Goal: Transaction & Acquisition: Purchase product/service

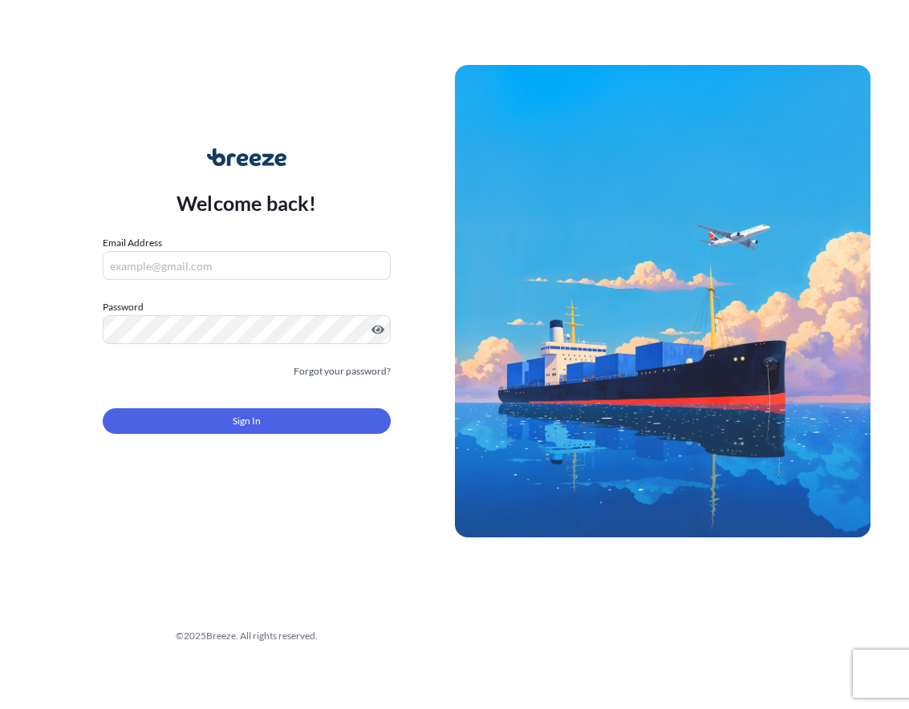
type input "[EMAIL_ADDRESS][DOMAIN_NAME]"
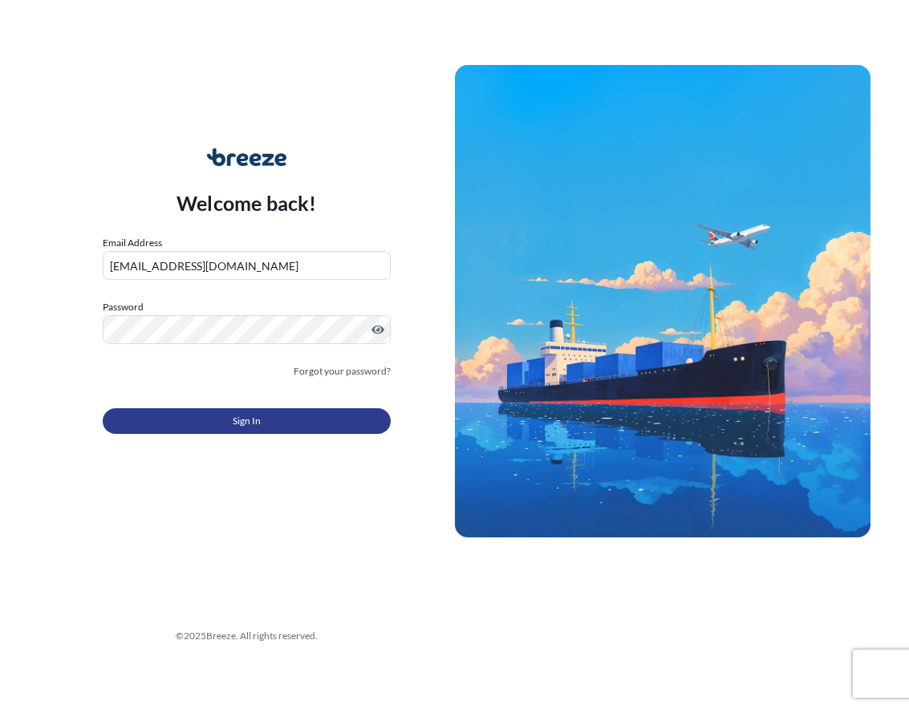
click at [245, 425] on span "Sign In" at bounding box center [247, 421] width 28 height 16
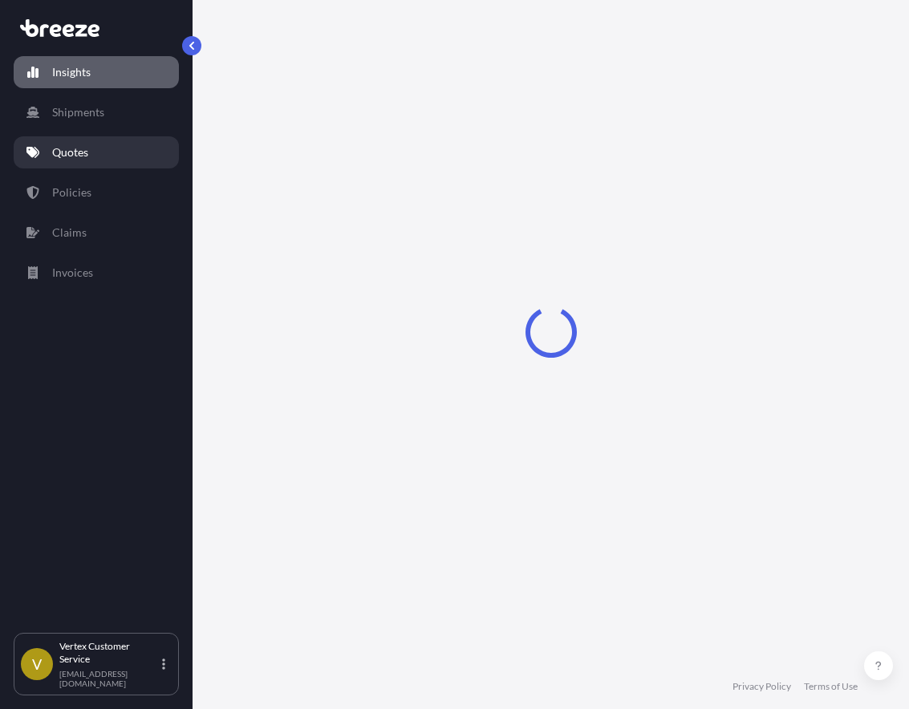
select select "2025"
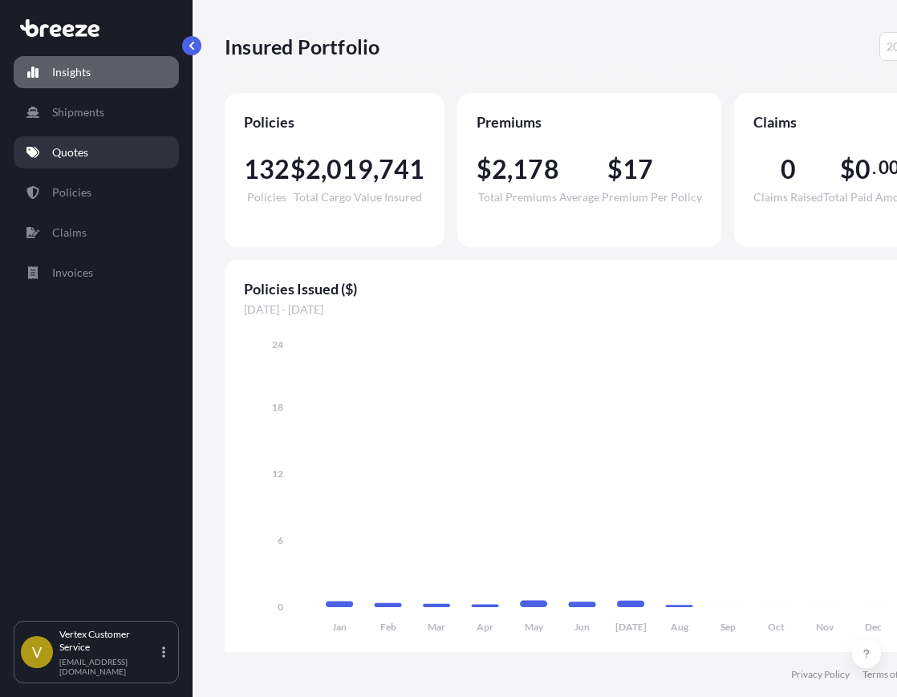
click at [79, 160] on p "Quotes" at bounding box center [70, 152] width 36 height 16
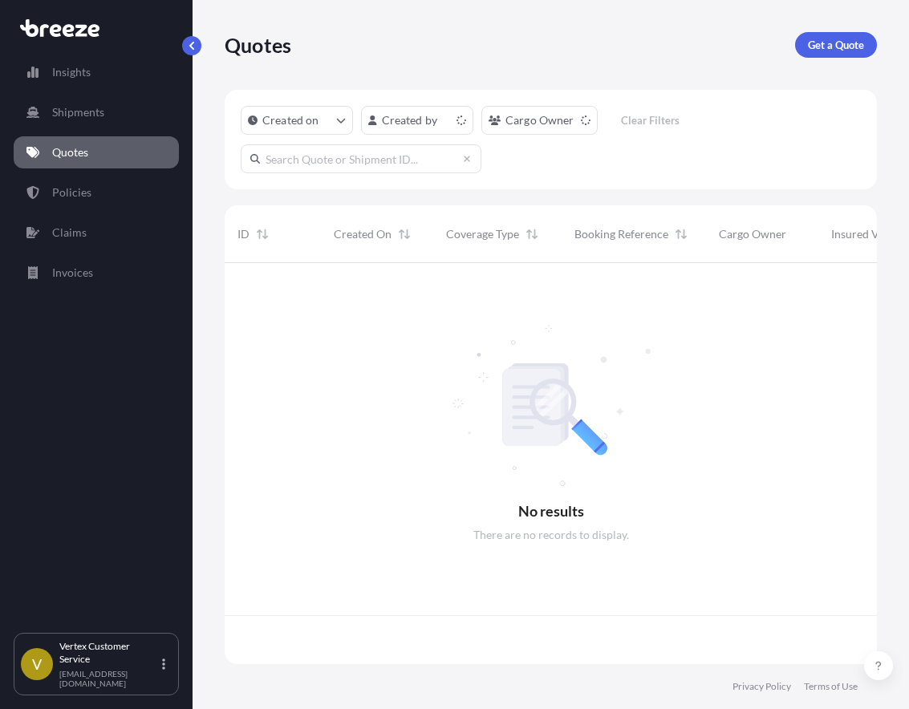
scroll to position [398, 640]
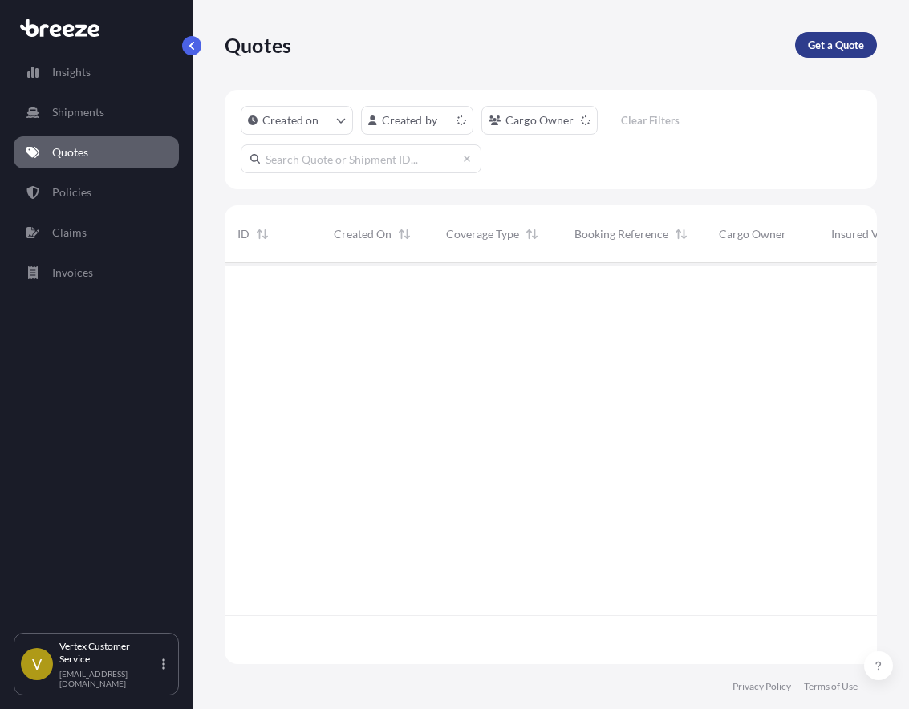
click at [819, 31] on div "Quotes Get a Quote" at bounding box center [551, 45] width 652 height 90
click at [824, 39] on p "Get a Quote" at bounding box center [836, 45] width 56 height 16
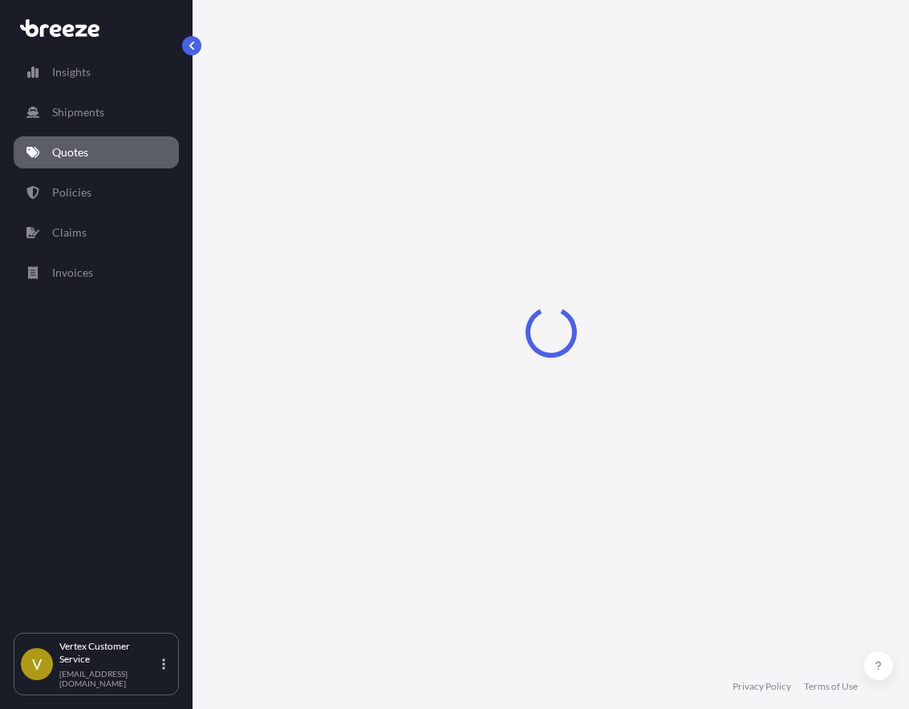
select select "Sea"
select select "1"
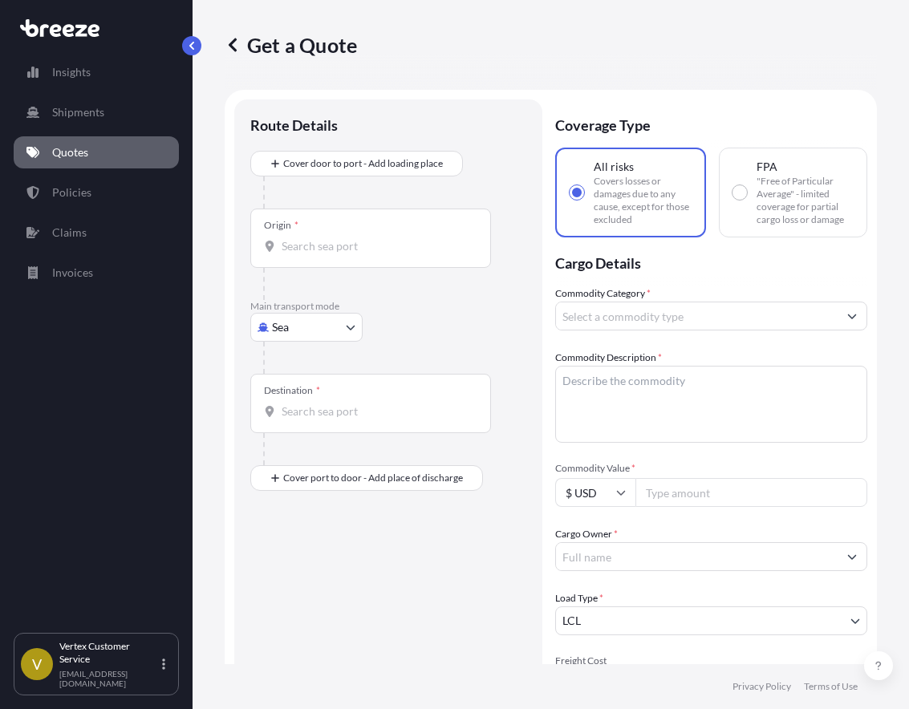
scroll to position [26, 0]
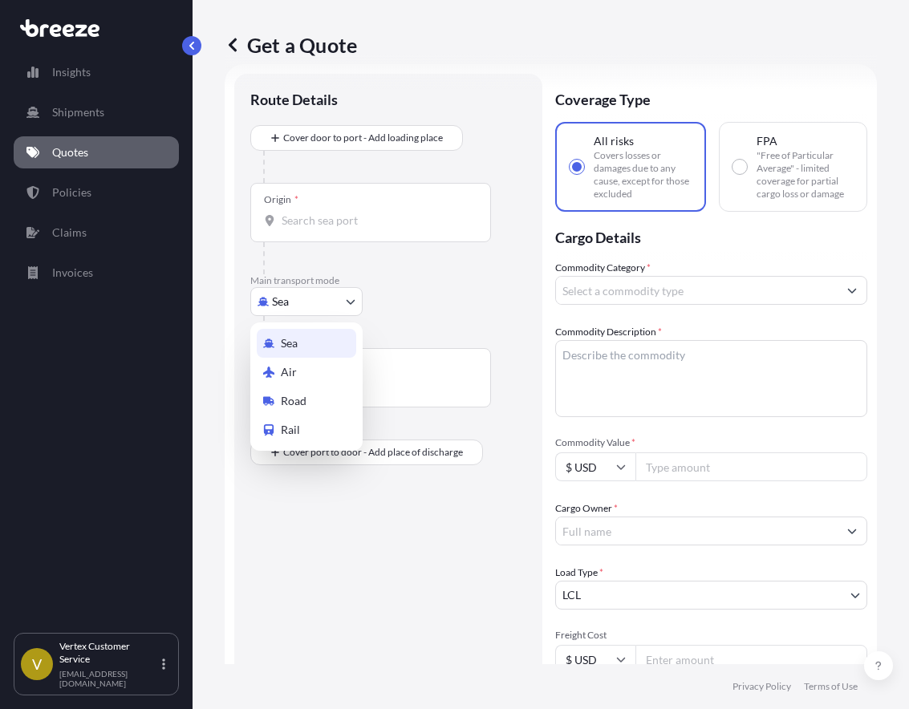
click at [314, 291] on body "Insights Shipments Quotes Policies Claims Invoices V Vertex Customer Service [E…" at bounding box center [454, 354] width 909 height 709
click at [309, 395] on div "Road" at bounding box center [306, 401] width 99 height 29
select select "Road"
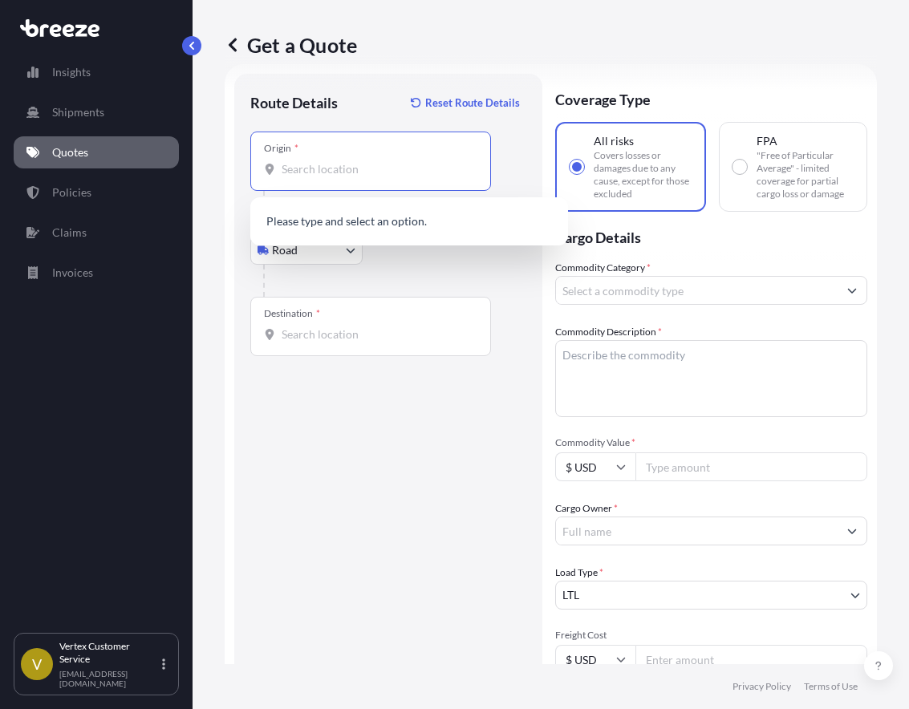
click at [349, 165] on input "Origin *" at bounding box center [375, 169] width 189 height 16
paste input "60484"
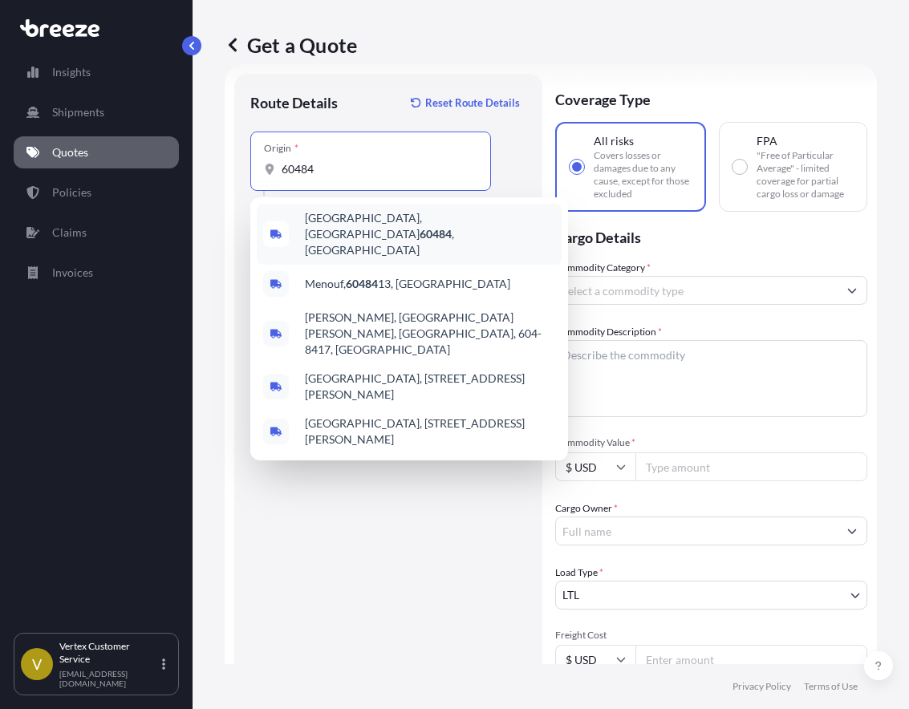
click at [390, 217] on span "[GEOGRAPHIC_DATA] , [GEOGRAPHIC_DATA]" at bounding box center [430, 234] width 250 height 48
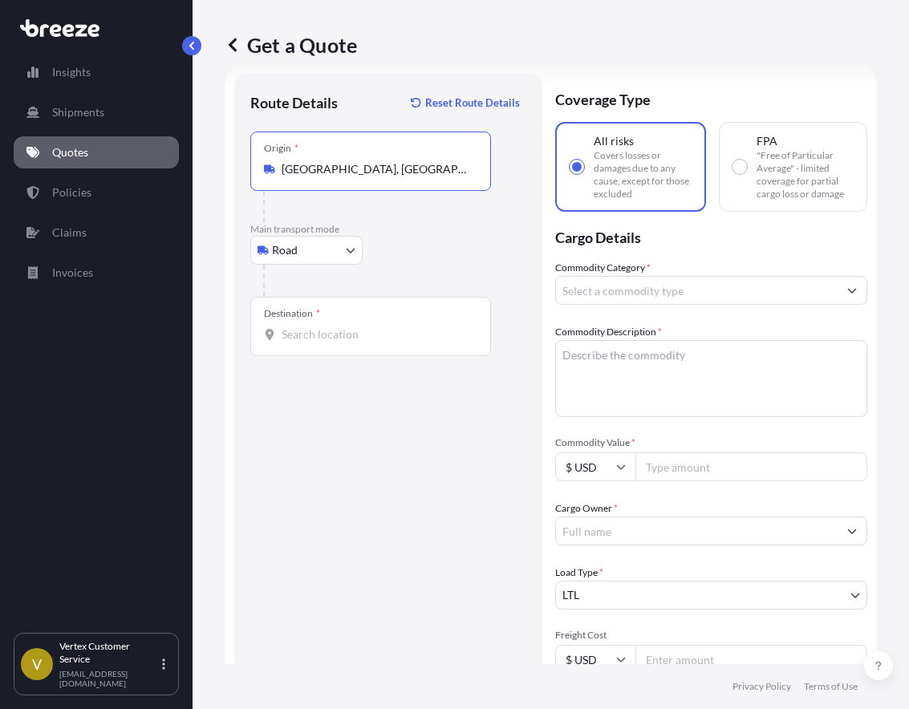
type input "[GEOGRAPHIC_DATA], [GEOGRAPHIC_DATA]"
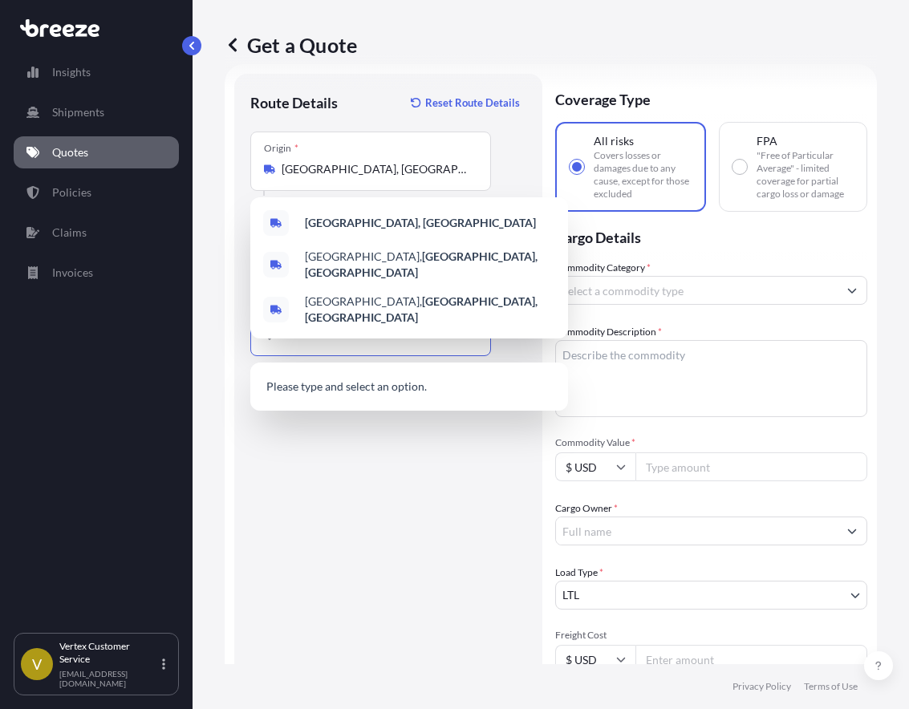
click at [311, 334] on input "Destination *" at bounding box center [375, 334] width 189 height 16
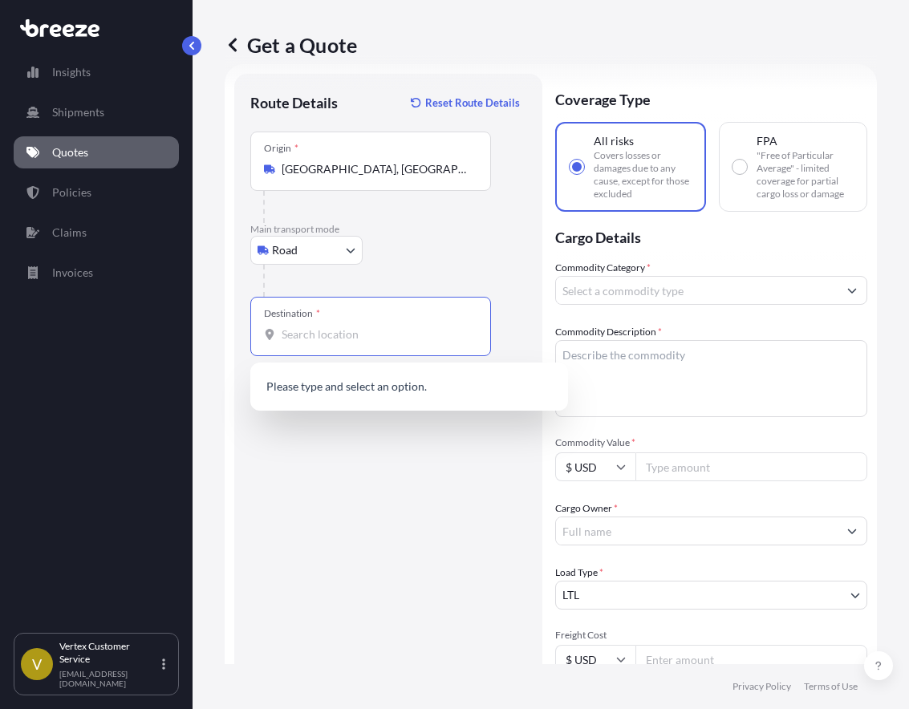
paste input "84020"
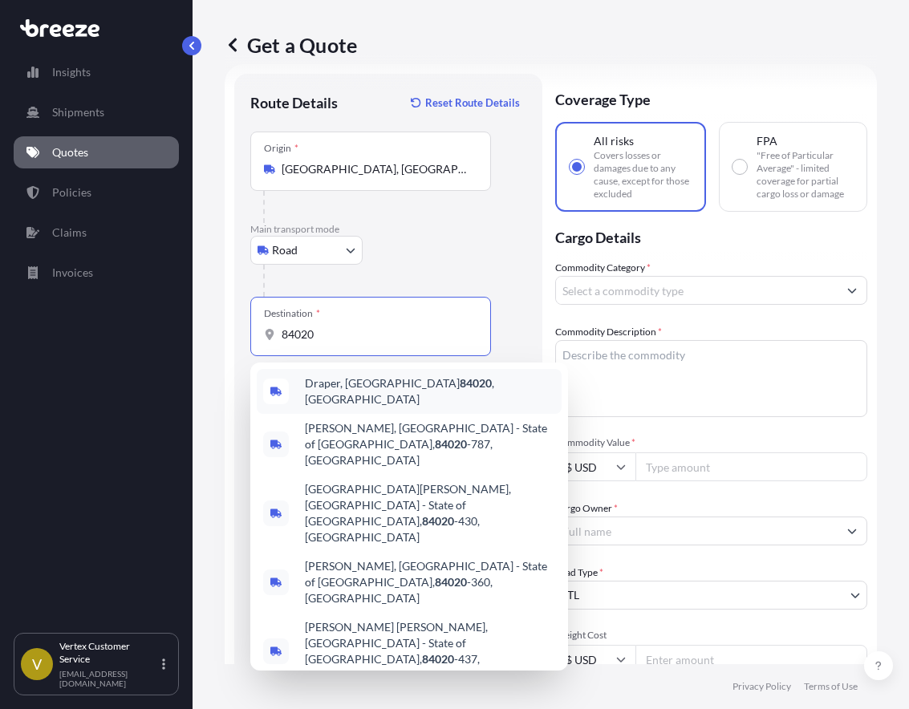
click at [391, 395] on span "Draper, UT 84020 , [GEOGRAPHIC_DATA]" at bounding box center [430, 391] width 250 height 32
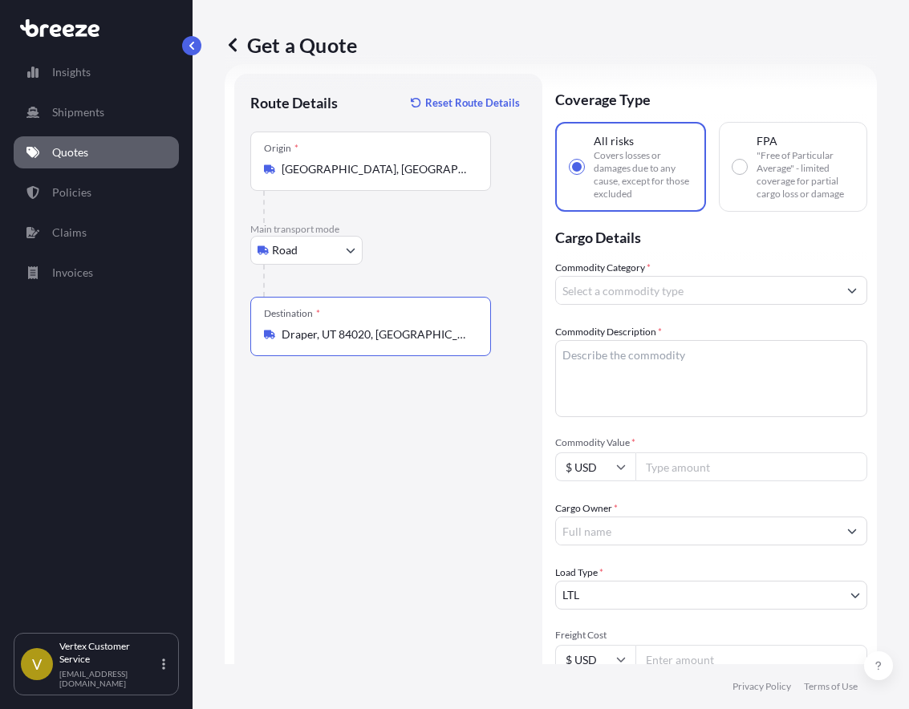
type input "Draper, UT 84020, [GEOGRAPHIC_DATA]"
click at [642, 300] on input "Commodity Category *" at bounding box center [696, 290] width 281 height 29
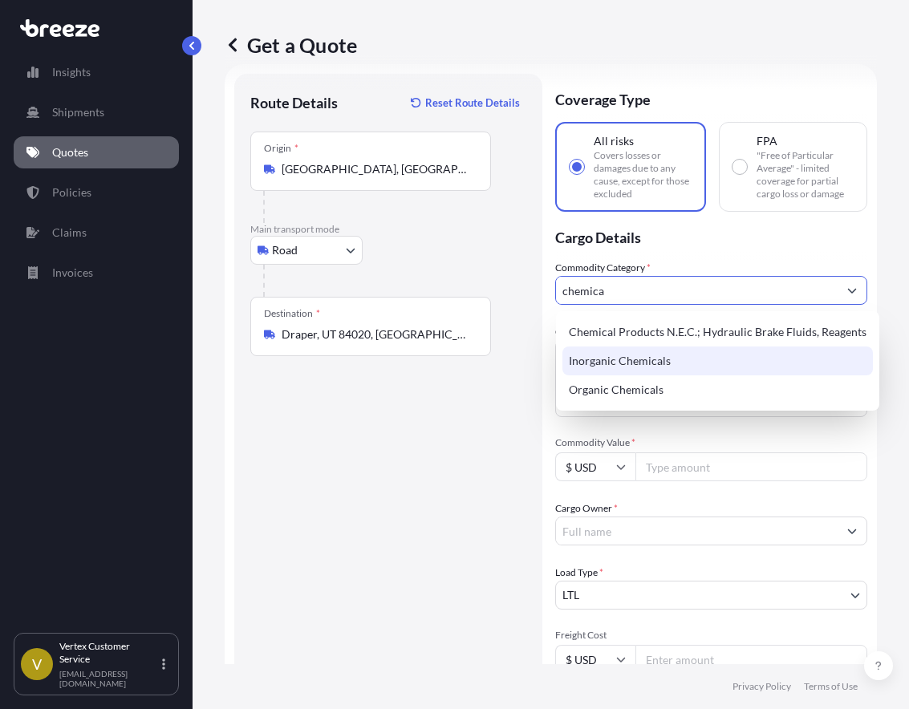
click at [629, 357] on div "Inorganic Chemicals" at bounding box center [717, 360] width 310 height 29
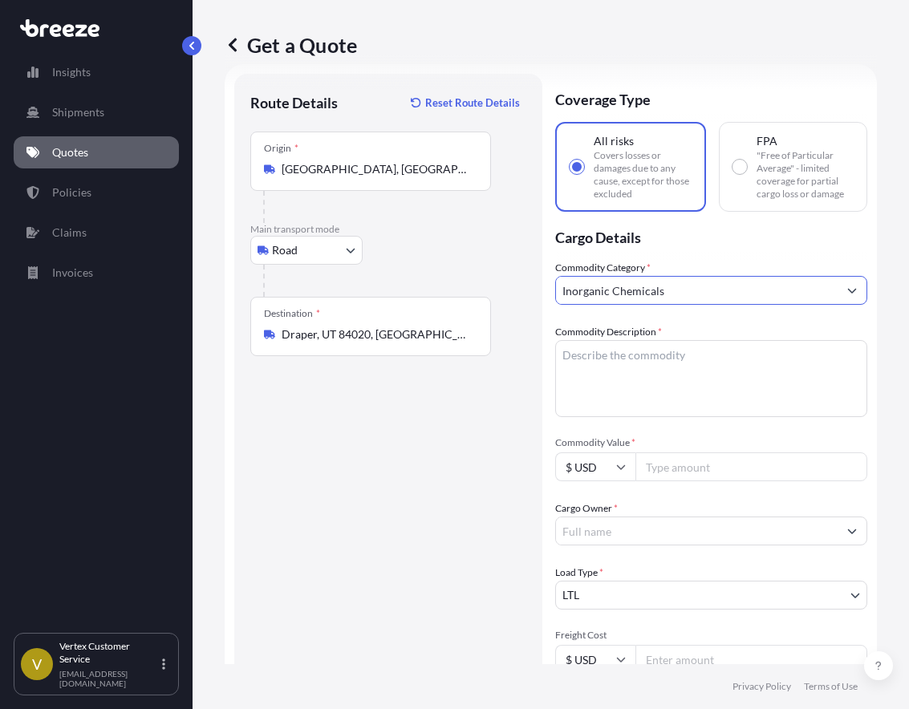
type input "Inorganic Chemicals"
click at [636, 371] on textarea "Commodity Description *" at bounding box center [711, 378] width 312 height 77
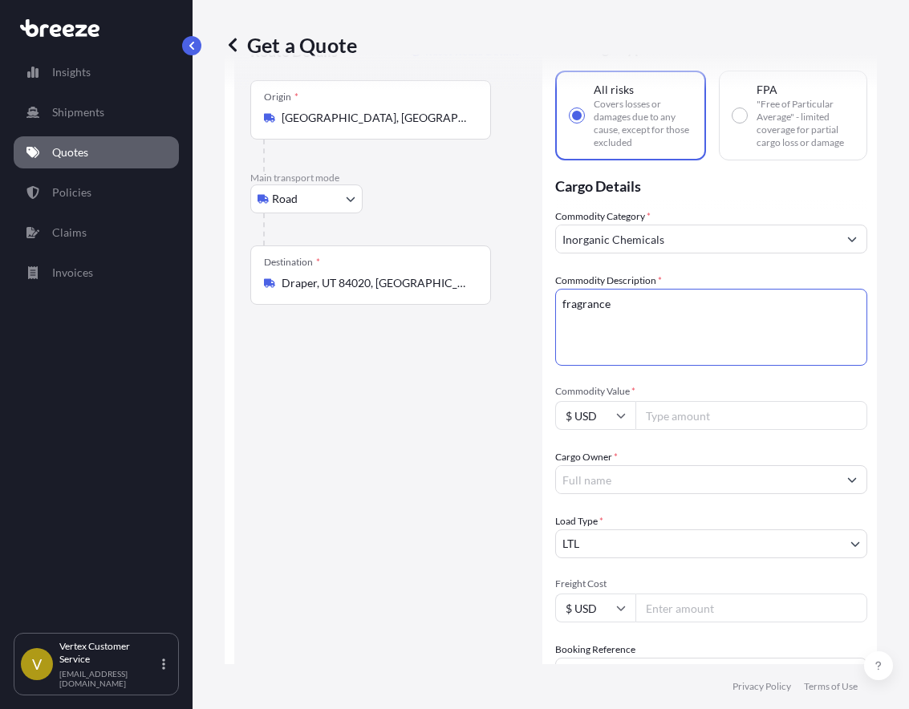
scroll to position [106, 0]
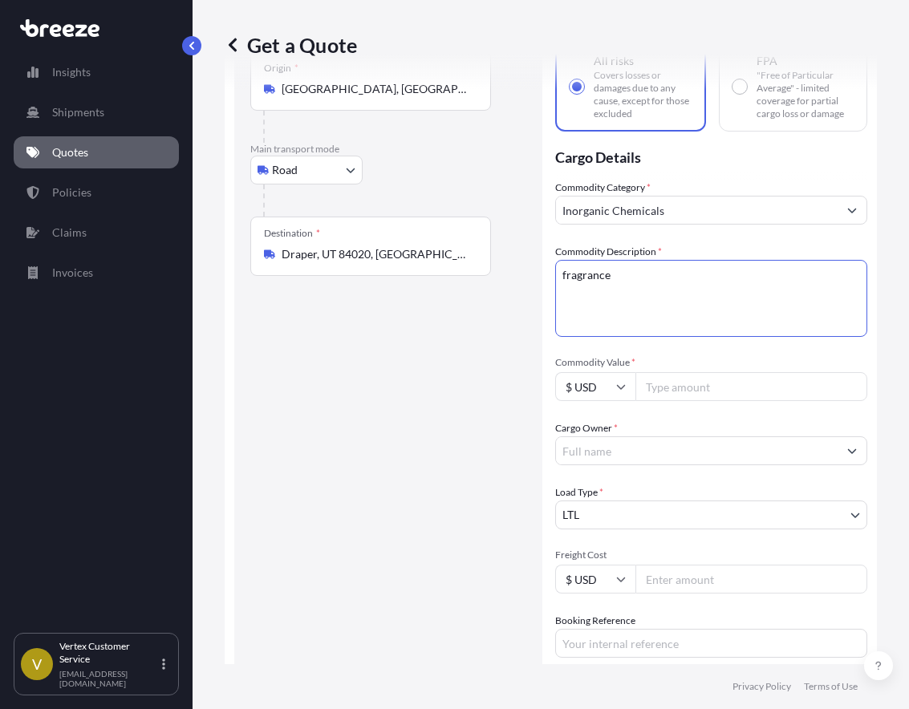
type textarea "fragrance"
click at [664, 217] on input "Inorganic Chemicals" at bounding box center [696, 210] width 281 height 29
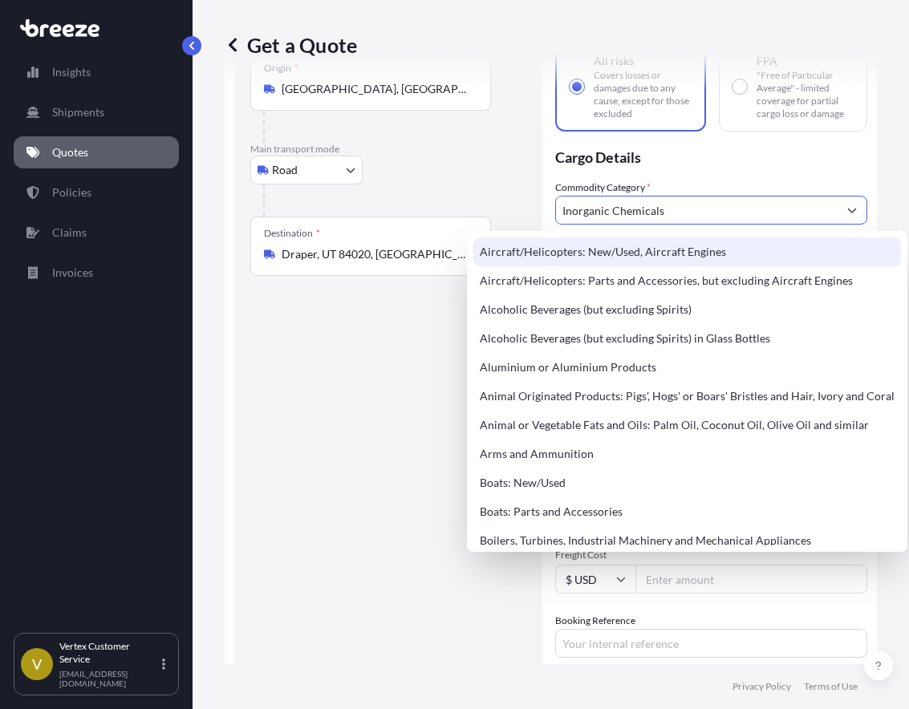
drag, startPoint x: 687, startPoint y: 211, endPoint x: 557, endPoint y: 211, distance: 129.9
click at [556, 211] on input "Inorganic Chemicals" at bounding box center [696, 210] width 281 height 29
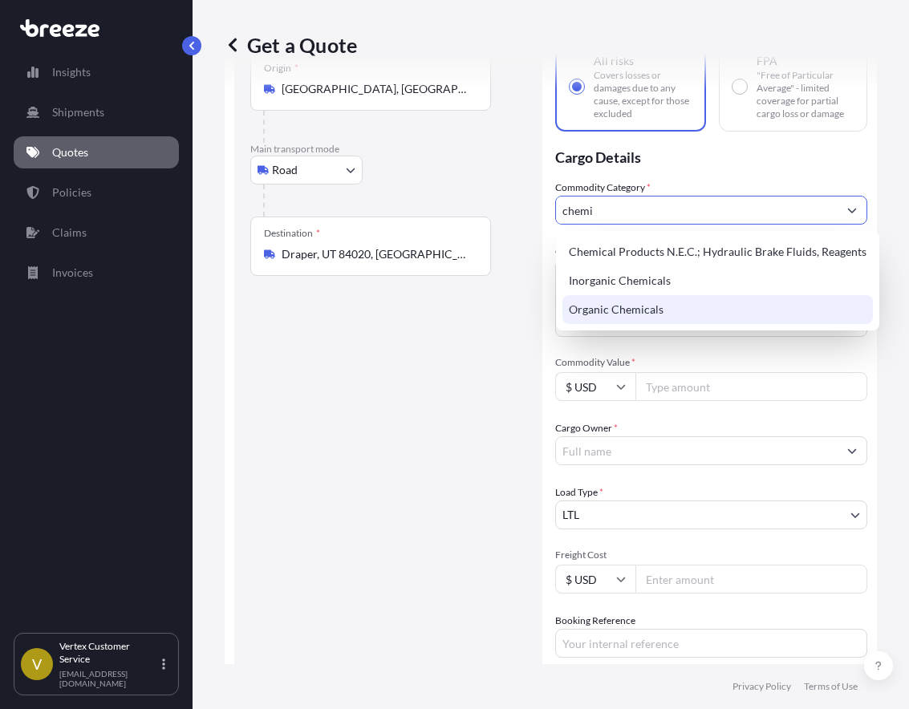
click at [626, 309] on div "Organic Chemicals" at bounding box center [717, 309] width 310 height 29
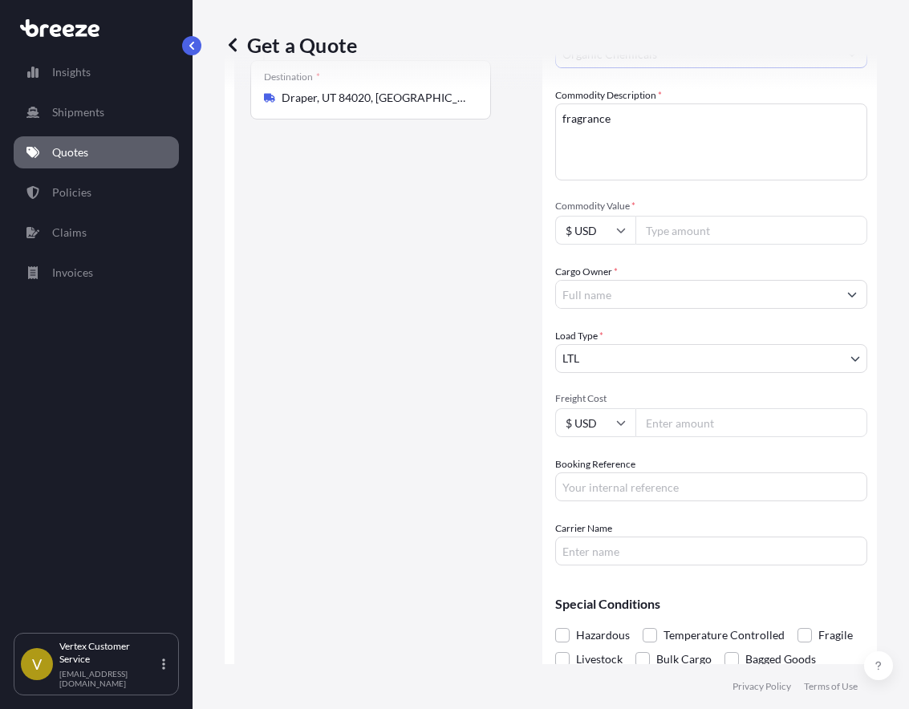
scroll to position [266, 0]
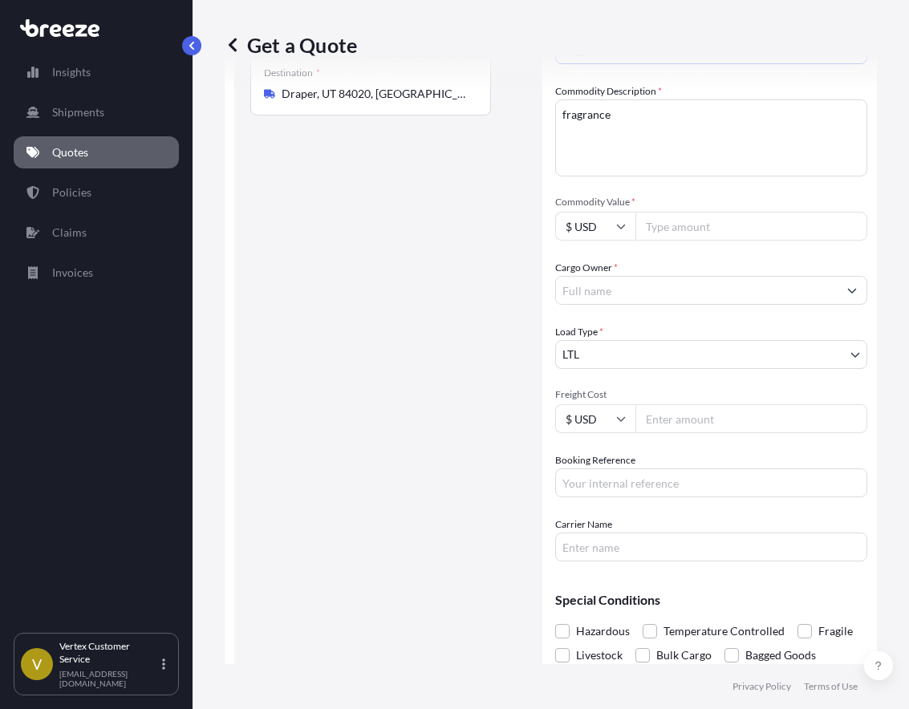
type input "Organic Chemicals"
click at [663, 230] on input "Commodity Value *" at bounding box center [751, 226] width 232 height 29
type input "1088"
click at [667, 260] on div "Cargo Owner *" at bounding box center [711, 282] width 312 height 45
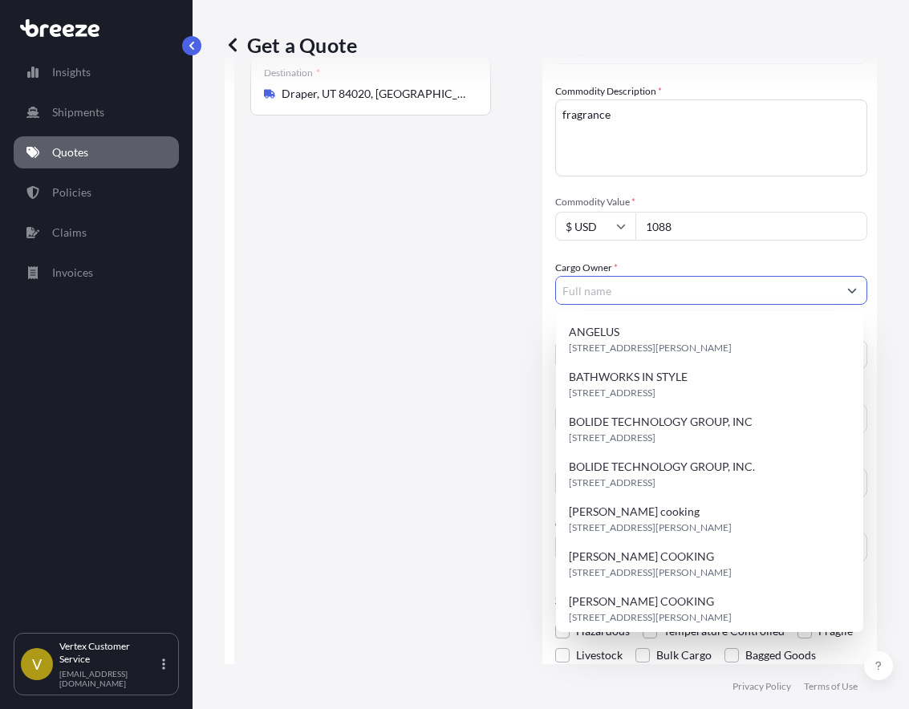
click at [658, 286] on input "Cargo Owner *" at bounding box center [696, 290] width 281 height 29
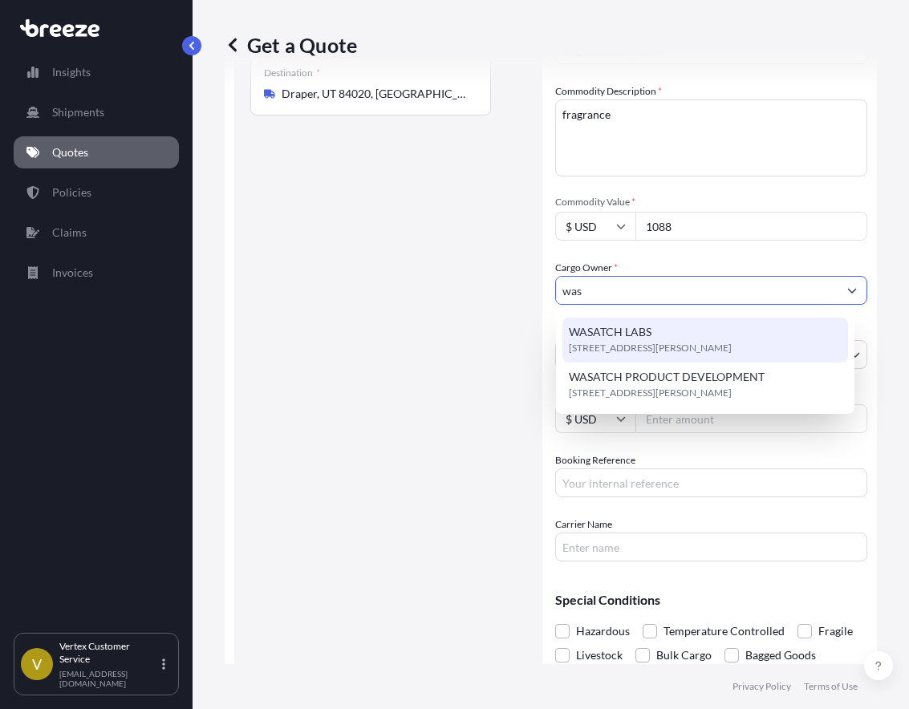
click at [661, 342] on span "[STREET_ADDRESS][PERSON_NAME]" at bounding box center [650, 348] width 163 height 16
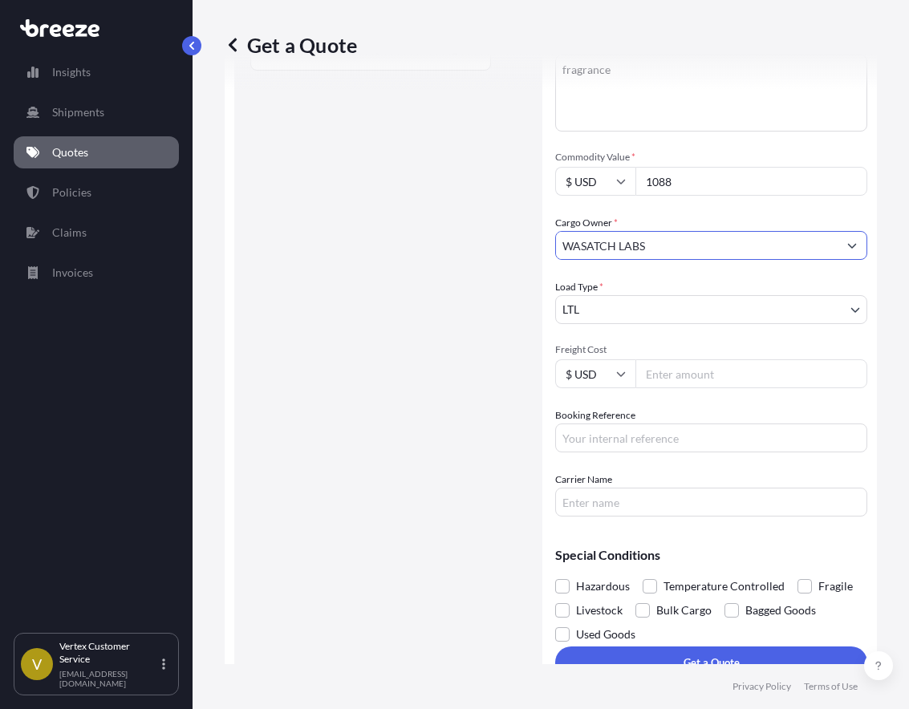
scroll to position [335, 0]
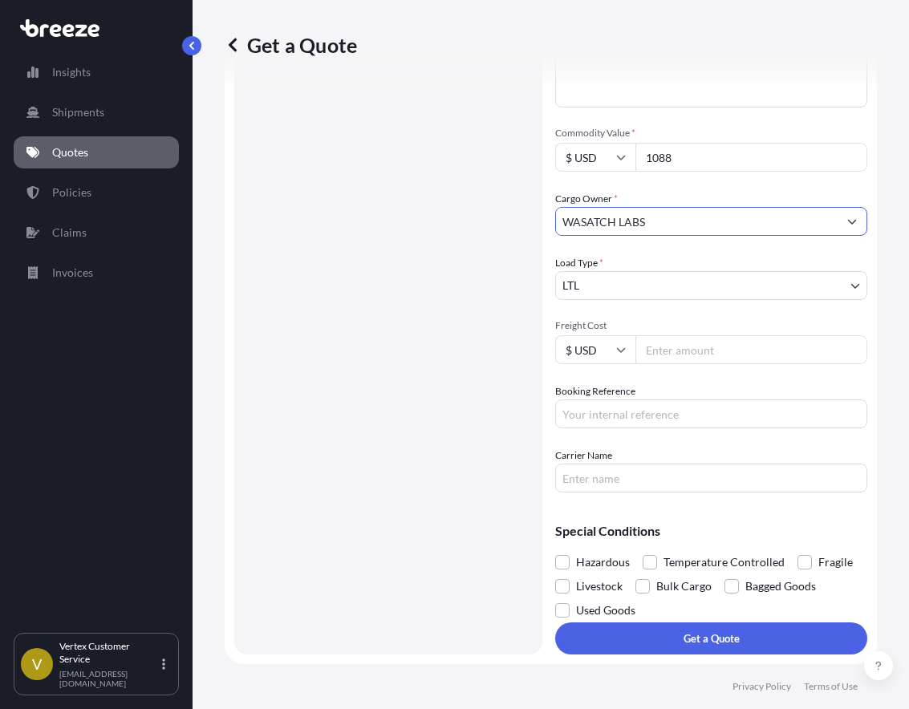
type input "WASATCH LABS"
click at [610, 415] on input "Booking Reference" at bounding box center [711, 413] width 312 height 29
paste input "124305869"
type input "124305869"
click at [647, 520] on div "Special Conditions Hazardous Temperature Controlled Fragile Livestock Bulk Carg…" at bounding box center [711, 563] width 312 height 117
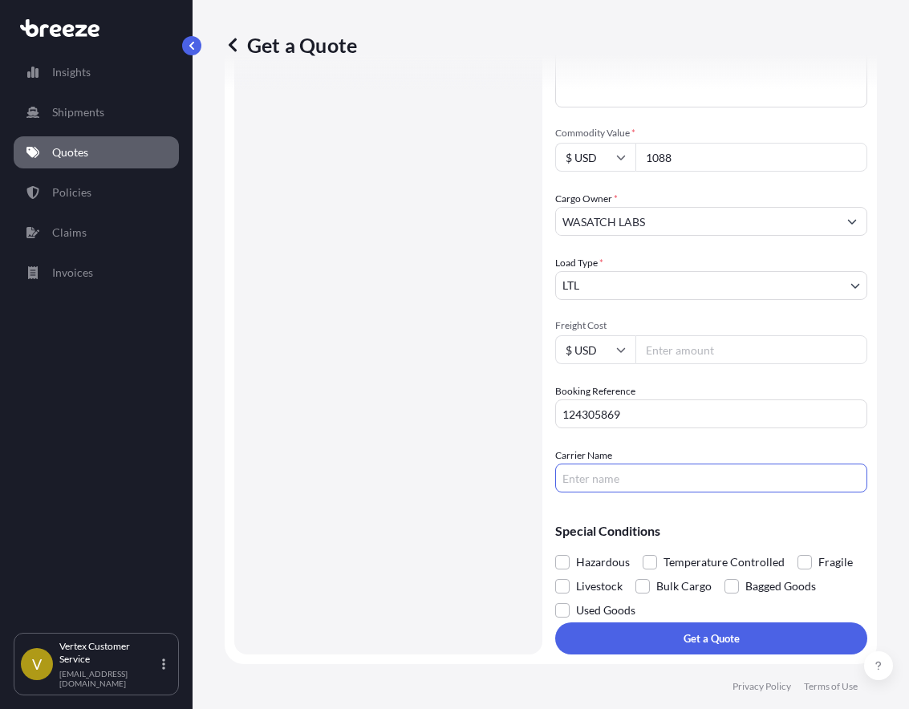
click at [634, 476] on input "Carrier Name" at bounding box center [711, 478] width 312 height 29
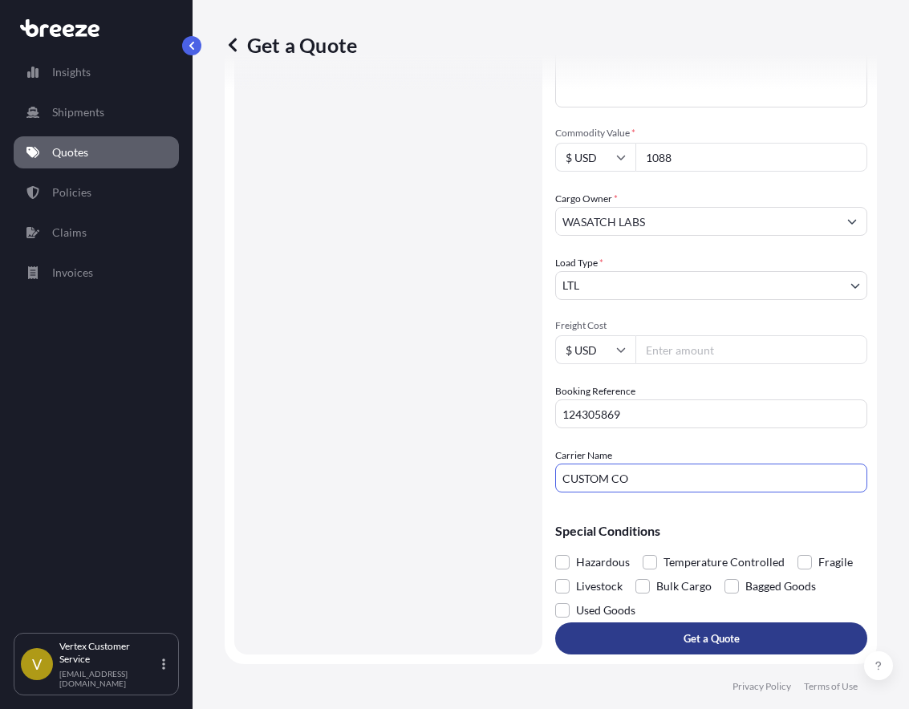
type input "CUSTOM CO"
click at [754, 631] on button "Get a Quote" at bounding box center [711, 638] width 312 height 32
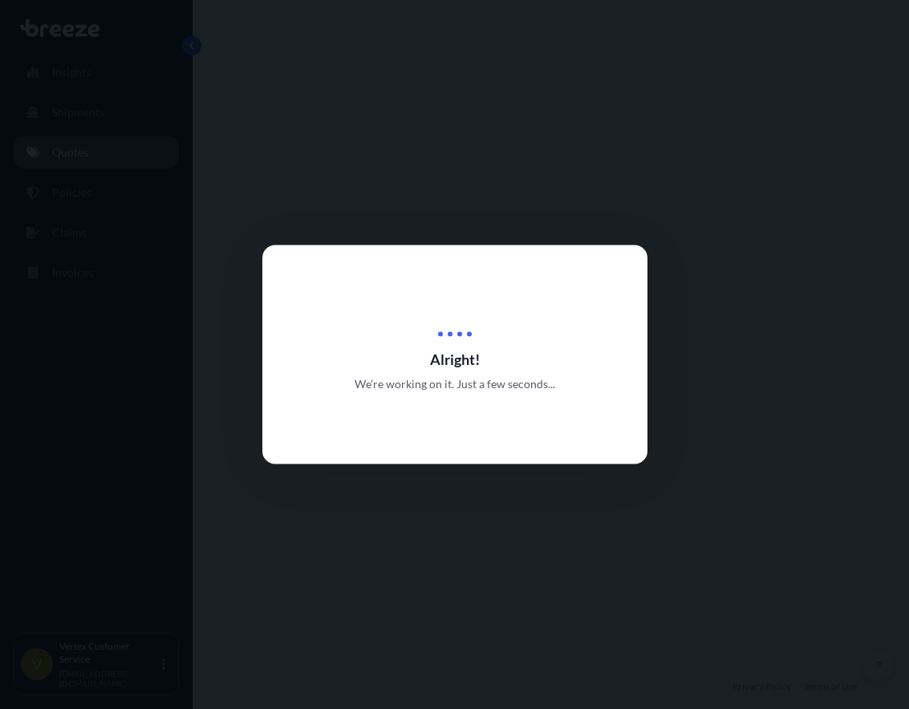
select select "Road"
select select "1"
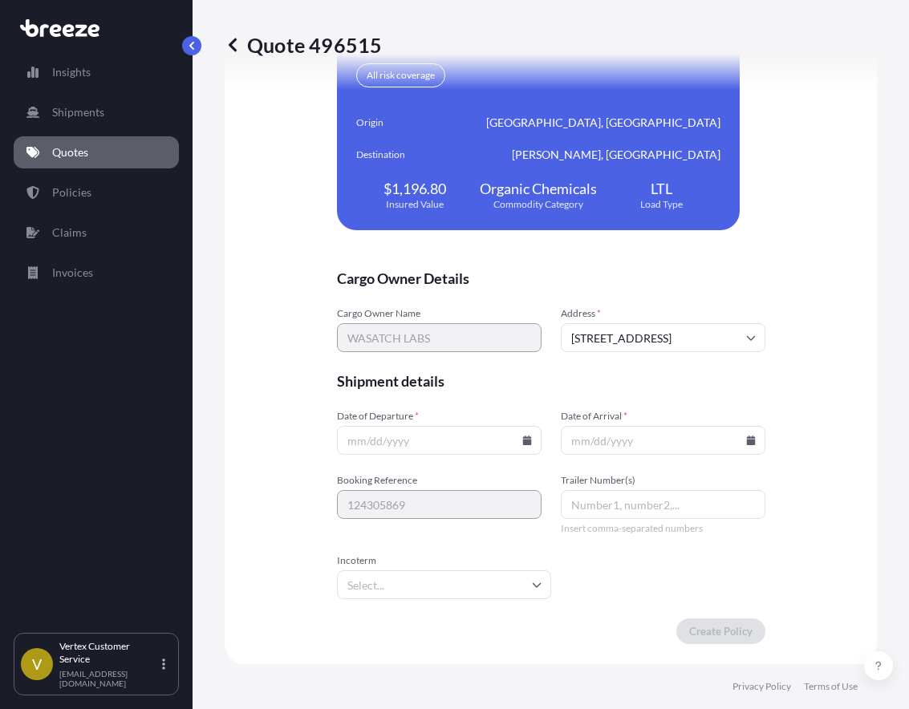
scroll to position [3511, 0]
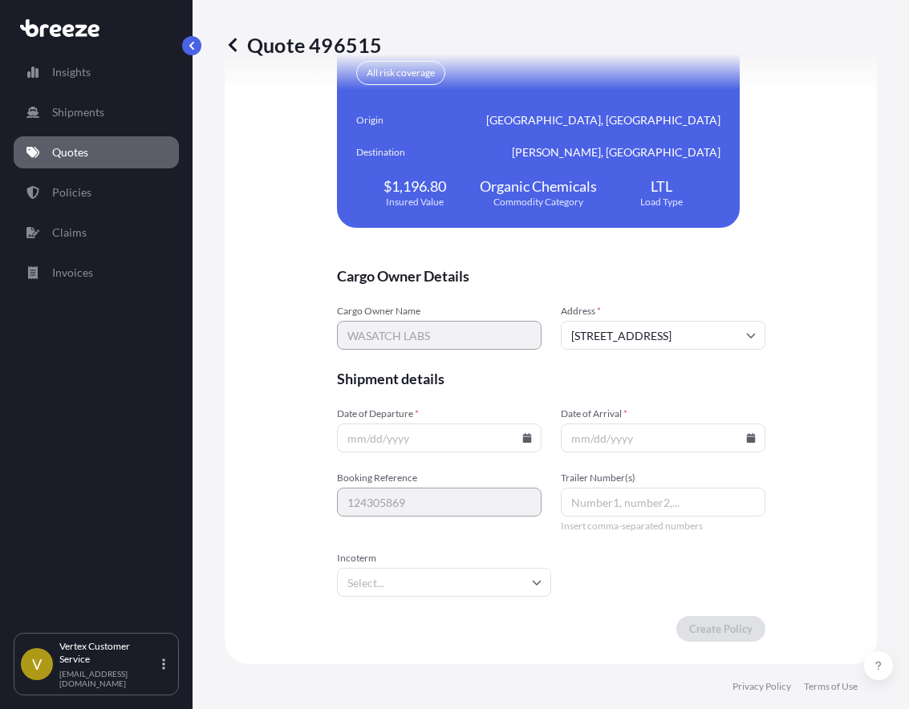
click at [522, 440] on icon at bounding box center [526, 438] width 9 height 10
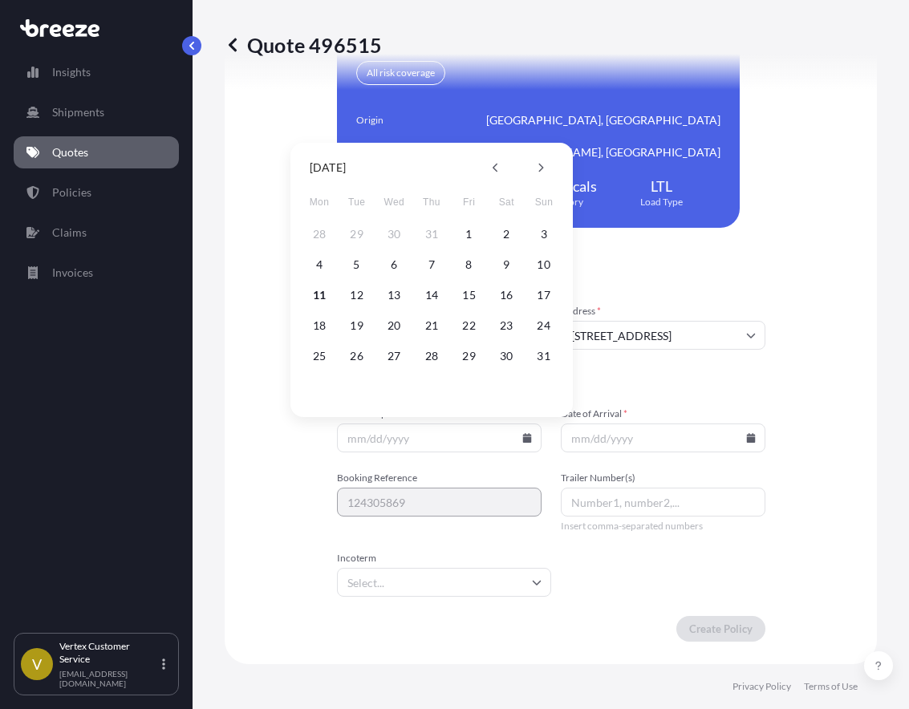
click at [241, 432] on div "We just need a few more details before we issue the policy Cargo Owner Details …" at bounding box center [551, 239] width 652 height 849
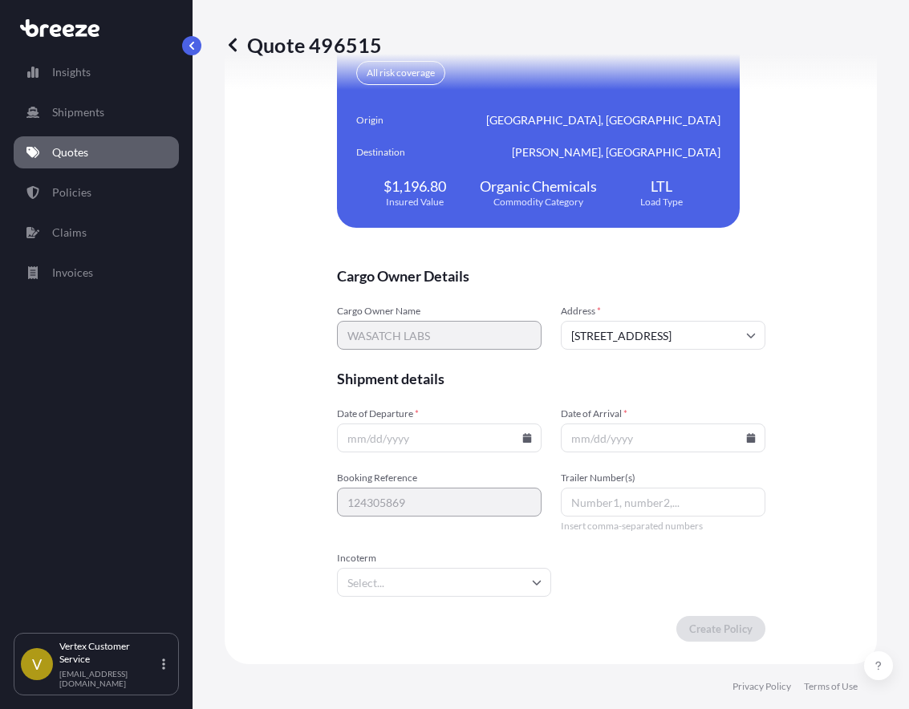
click at [522, 439] on icon at bounding box center [526, 438] width 9 height 10
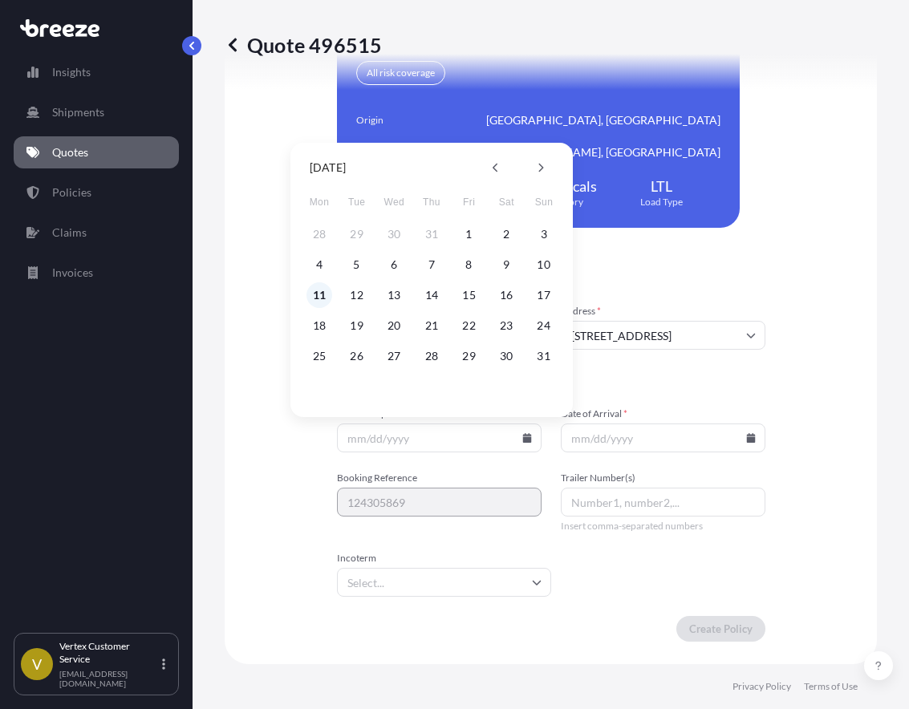
click at [328, 296] on button "11" at bounding box center [319, 295] width 26 height 26
type input "[DATE]"
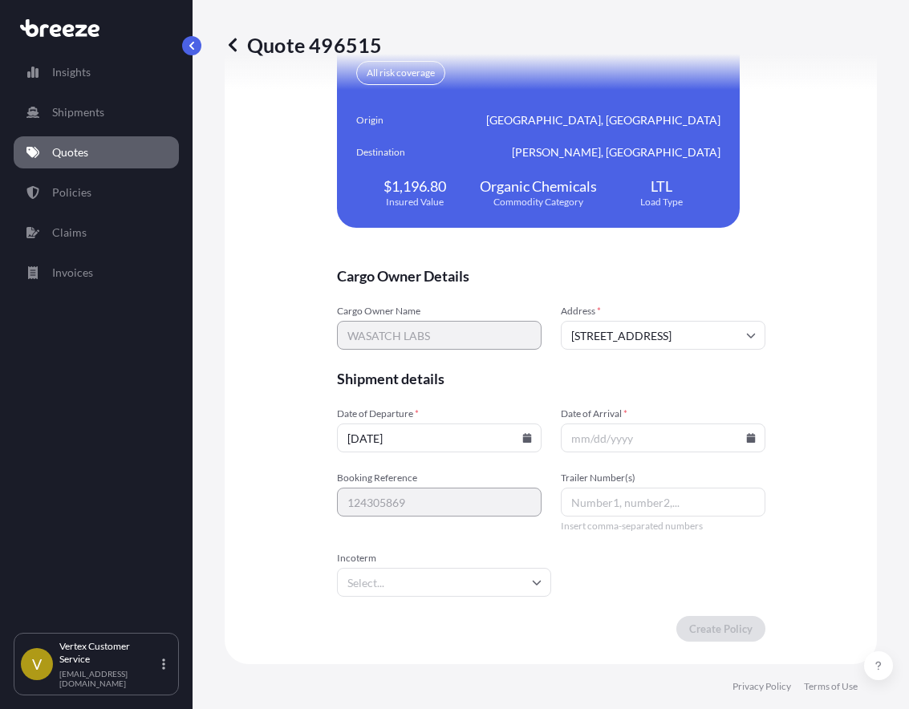
click at [743, 431] on input "Date of Arrival *" at bounding box center [663, 437] width 205 height 29
click at [750, 441] on icon at bounding box center [750, 438] width 9 height 10
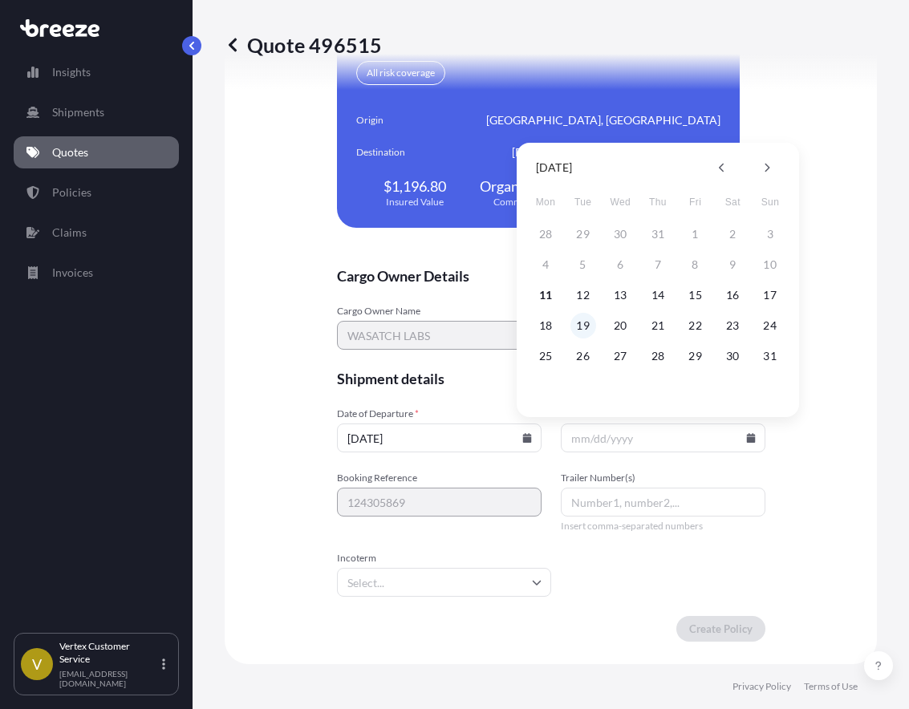
click at [577, 326] on button "19" at bounding box center [583, 326] width 26 height 26
type input "[DATE]"
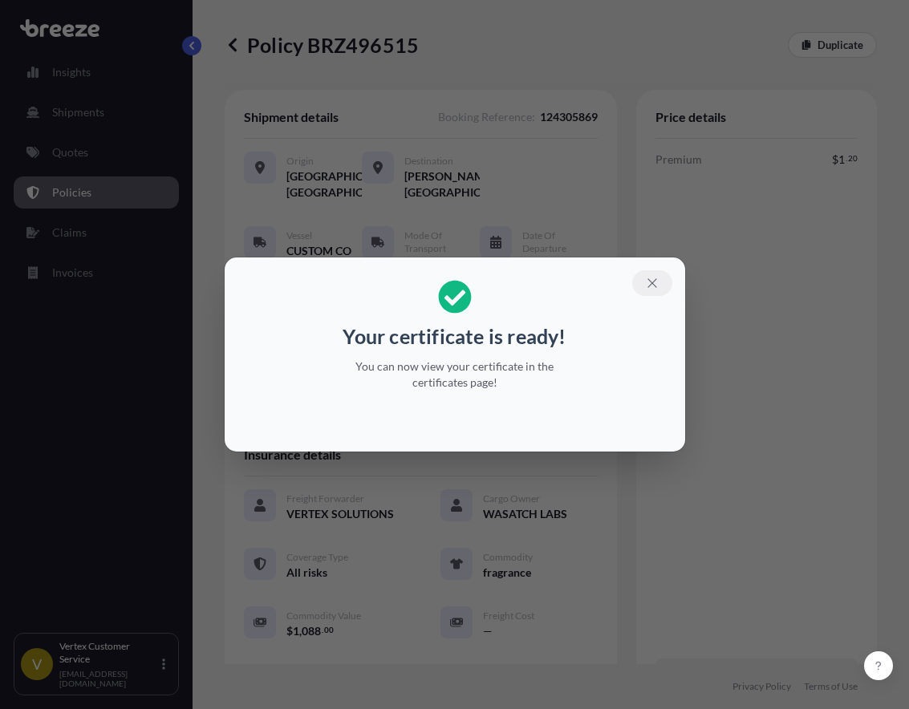
click at [644, 275] on button "button" at bounding box center [652, 283] width 40 height 26
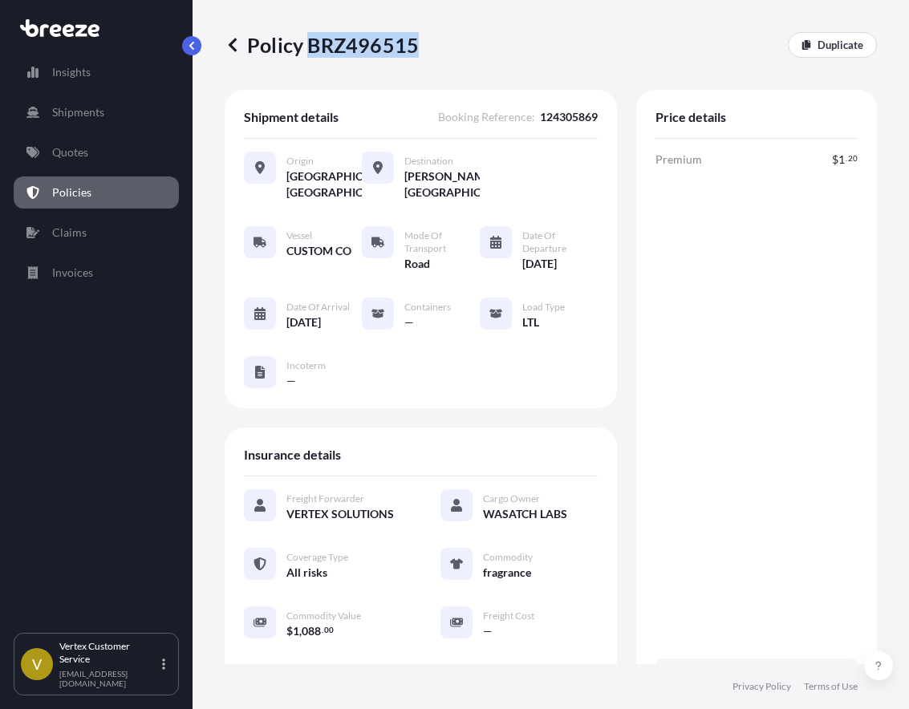
drag, startPoint x: 306, startPoint y: 43, endPoint x: 413, endPoint y: 46, distance: 106.7
click at [413, 46] on p "Policy BRZ496515" at bounding box center [322, 45] width 194 height 26
copy p "BRZ496515"
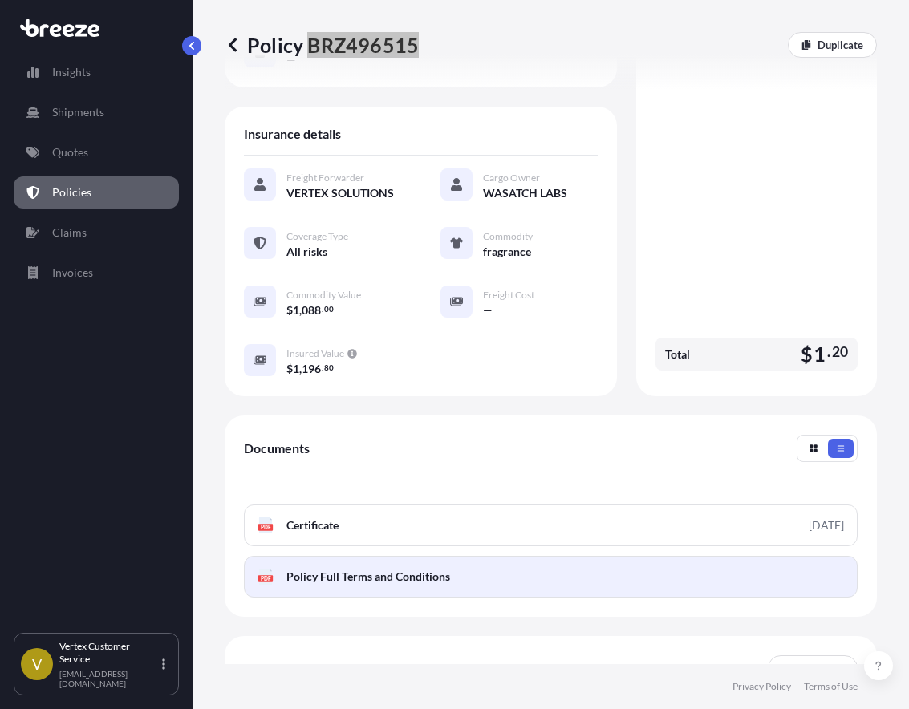
scroll to position [460, 0]
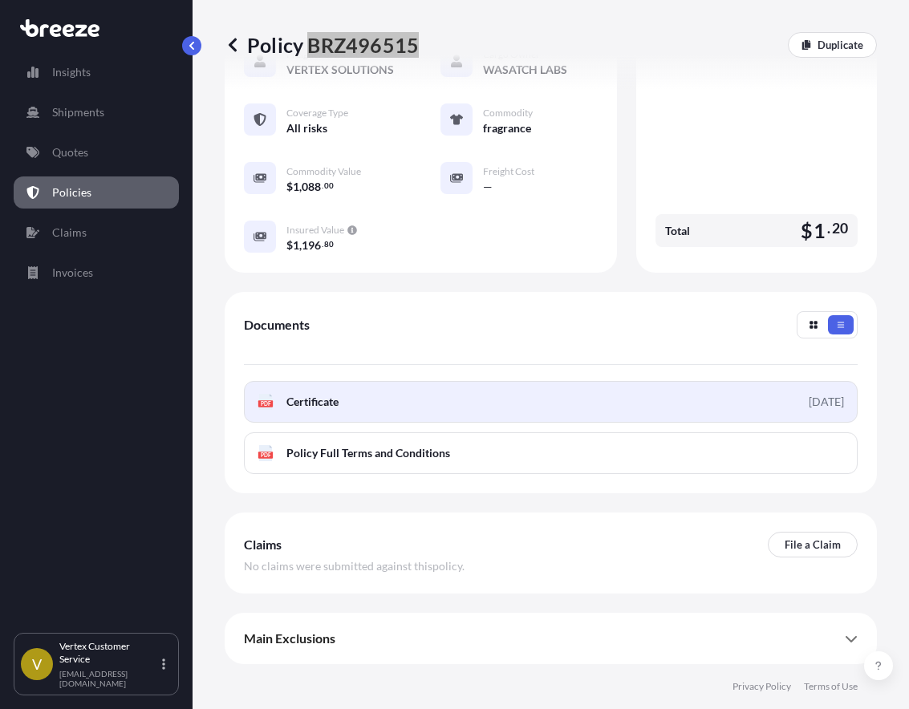
click at [342, 403] on link "PDF Certificate [DATE]" at bounding box center [551, 402] width 614 height 42
